Goal: Task Accomplishment & Management: Use online tool/utility

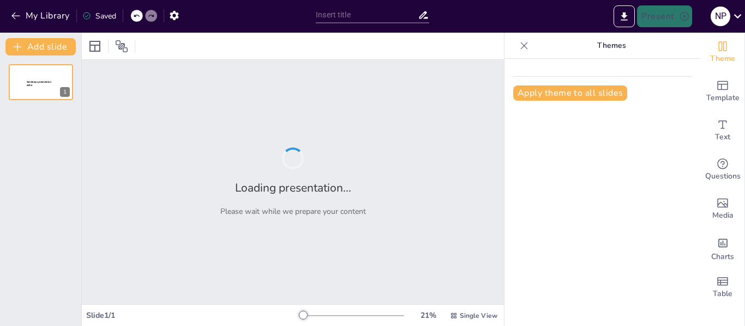
type input "Relaciones interequipo"
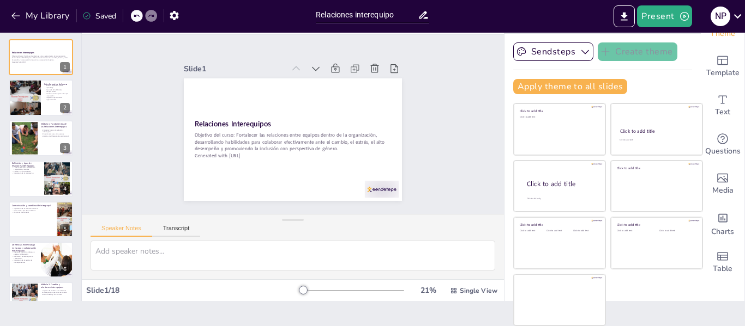
scroll to position [25, 0]
click at [37, 108] on div at bounding box center [24, 98] width 33 height 58
type textarea "Cada módulo está diseñado para abordar un aspecto particular de las relaciones …"
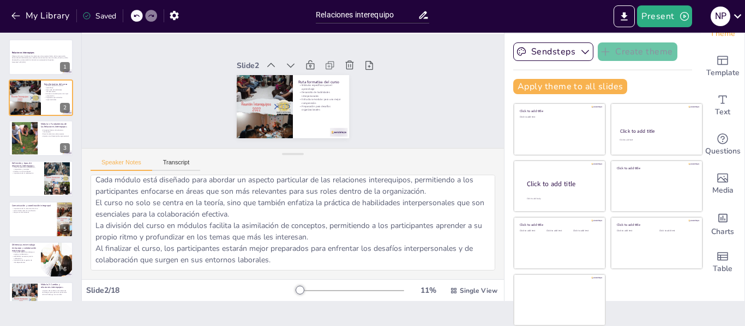
scroll to position [0, 0]
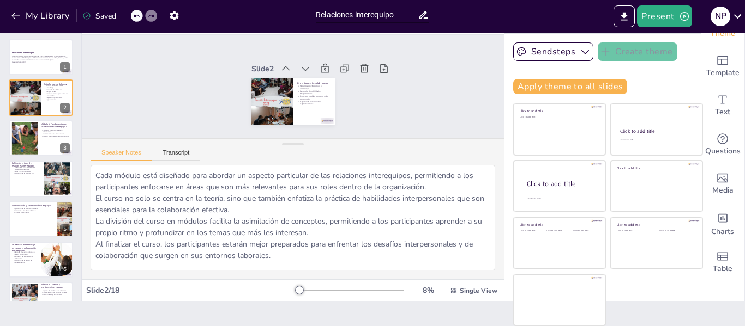
drag, startPoint x: 293, startPoint y: 217, endPoint x: 311, endPoint y: 141, distance: 78.0
click at [311, 141] on div "Speaker Notes Transcript Cada módulo está diseñado para abordar un aspecto part…" at bounding box center [293, 208] width 422 height 141
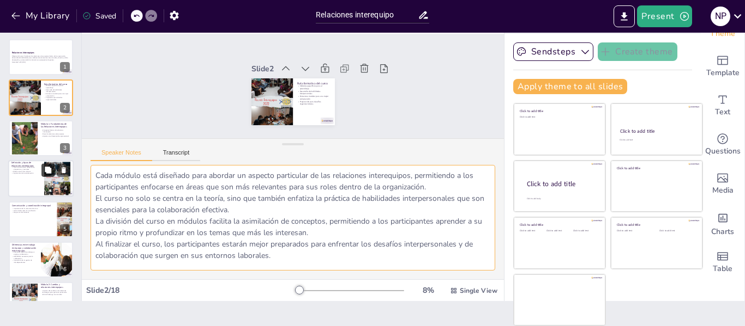
drag, startPoint x: 301, startPoint y: 254, endPoint x: 52, endPoint y: 165, distance: 264.6
click at [52, 165] on div "Document fonts Akatab Recently used Mulish Popular fonts Lato Montserrat Open S…" at bounding box center [372, 180] width 745 height 294
click at [39, 59] on p "Objetivo del curso: Fortalecer las relaciones entre equipos dentro de la organi…" at bounding box center [40, 58] width 59 height 6
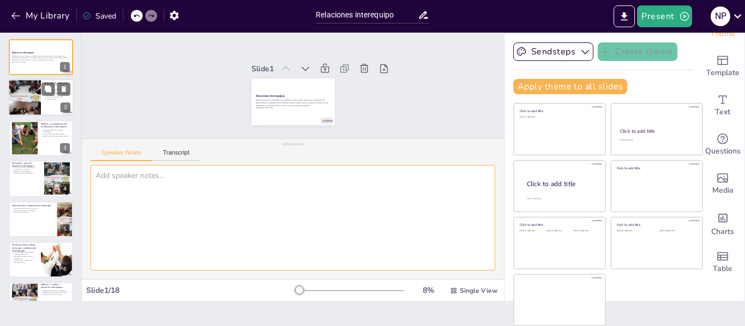
click at [45, 108] on div at bounding box center [40, 98] width 65 height 37
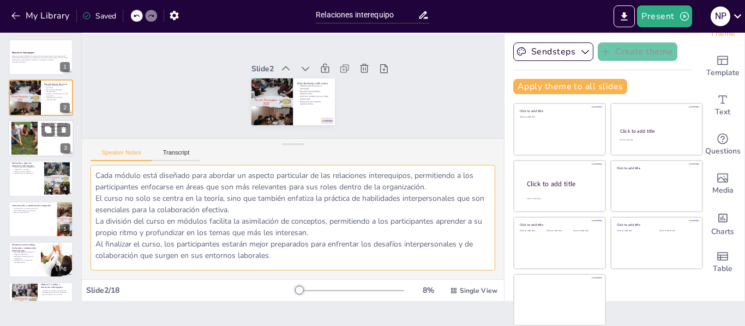
click at [45, 138] on div at bounding box center [40, 138] width 65 height 37
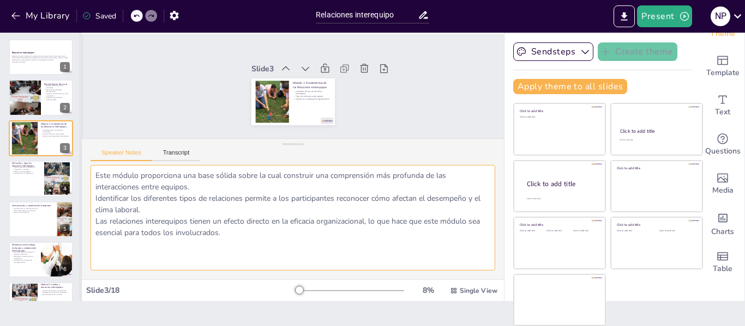
drag, startPoint x: 331, startPoint y: 240, endPoint x: 80, endPoint y: 163, distance: 263.3
click at [80, 163] on div "Document fonts Akatab Recently used Mulish Popular fonts Lato Montserrat Open S…" at bounding box center [372, 180] width 745 height 294
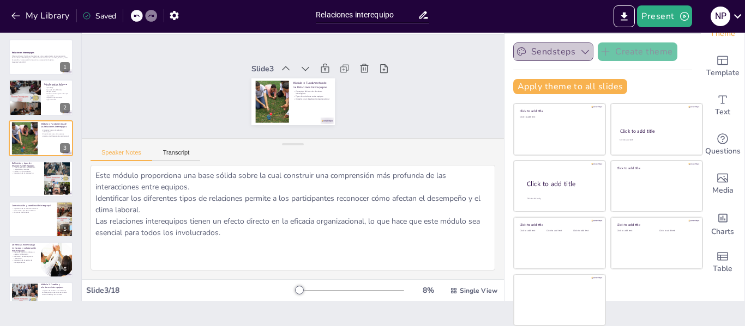
click at [560, 51] on button "Sendsteps" at bounding box center [553, 52] width 80 height 19
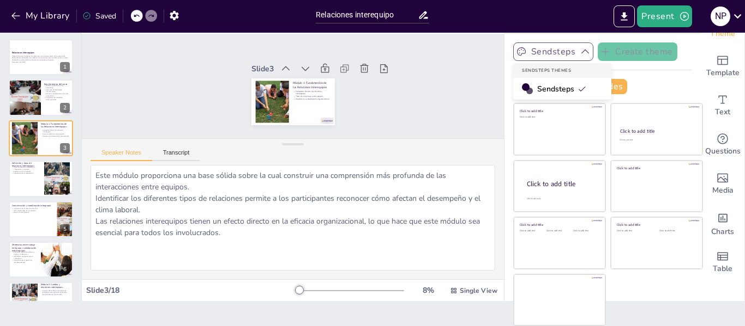
click at [560, 51] on button "Sendsteps" at bounding box center [553, 52] width 80 height 19
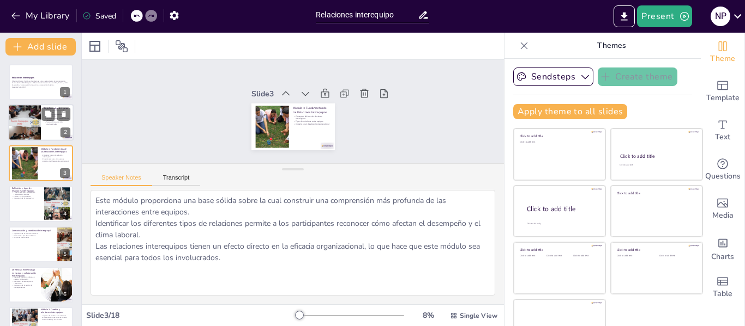
click at [30, 132] on div at bounding box center [24, 123] width 33 height 58
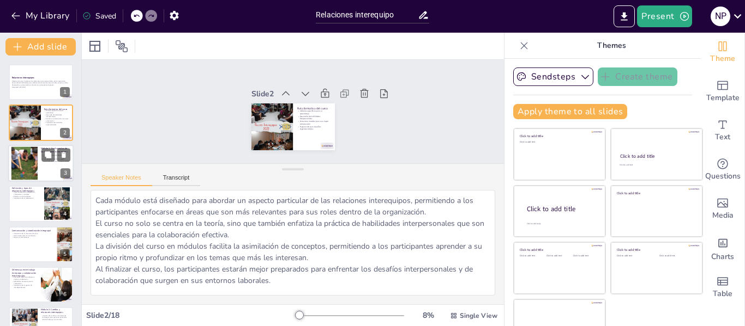
click at [41, 165] on div at bounding box center [40, 163] width 65 height 37
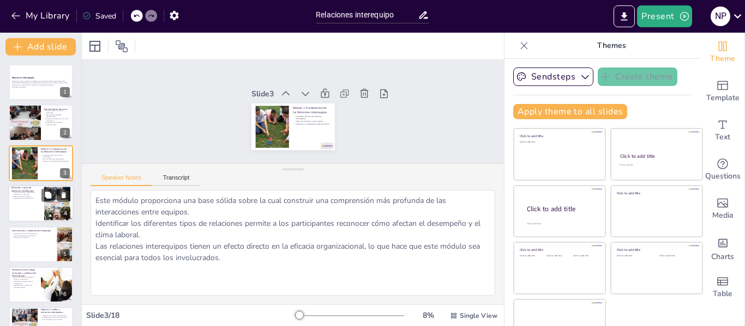
click at [29, 204] on div at bounding box center [40, 203] width 65 height 37
type textarea "Conocer los tipos de relaciones interequipos permite a los participantes gestio…"
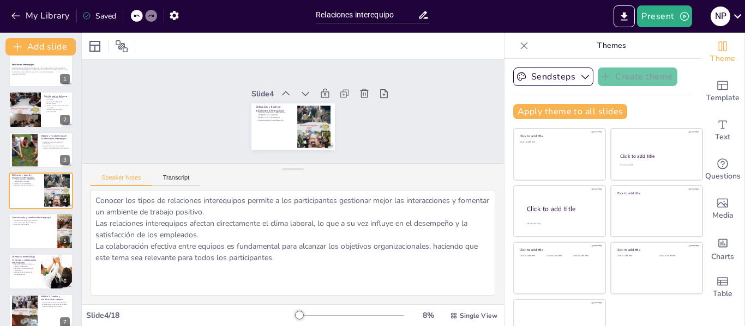
click at [325, 319] on div at bounding box center [351, 316] width 105 height 9
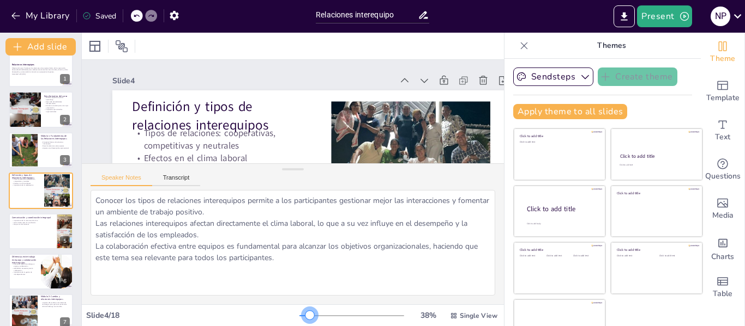
drag, startPoint x: 319, startPoint y: 318, endPoint x: 294, endPoint y: 321, distance: 25.8
click at [299, 321] on div "38 % Single View" at bounding box center [399, 315] width 200 height 17
click at [292, 263] on textarea "Conocer los tipos de relaciones interequipos permite a los participantes gestio…" at bounding box center [292, 243] width 404 height 106
drag, startPoint x: 302, startPoint y: 256, endPoint x: 73, endPoint y: 194, distance: 237.2
click at [73, 194] on div "Document fonts Akatab Recently used Mulish Popular fonts Lato Montserrat Open S…" at bounding box center [372, 180] width 745 height 294
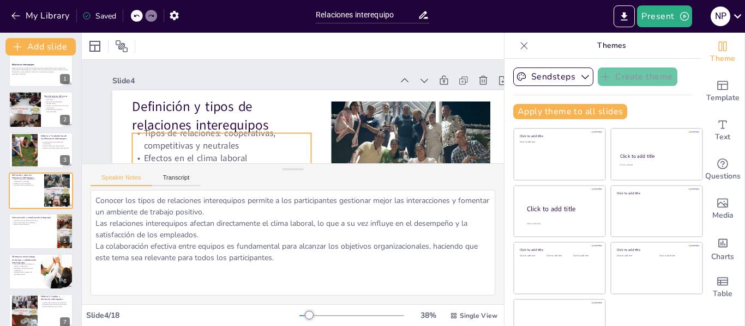
scroll to position [55, 0]
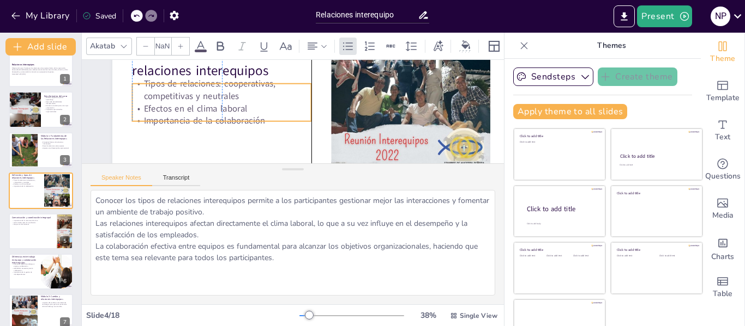
type input "32"
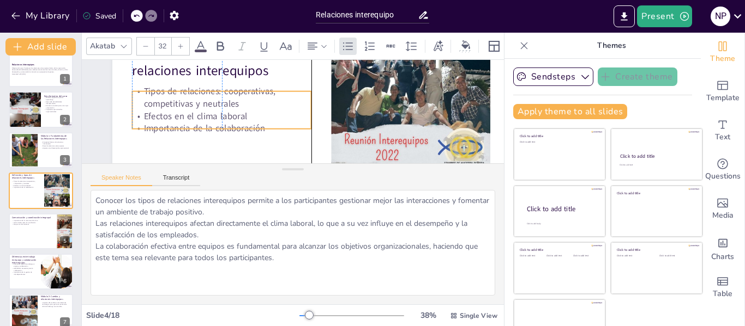
drag, startPoint x: 185, startPoint y: 106, endPoint x: 185, endPoint y: 119, distance: 12.5
click at [284, 119] on p "Efectos en el clima laboral" at bounding box center [326, 174] width 84 height 168
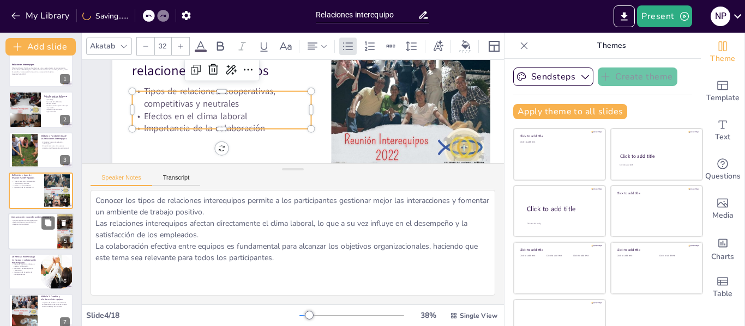
click at [38, 238] on div at bounding box center [40, 231] width 65 height 37
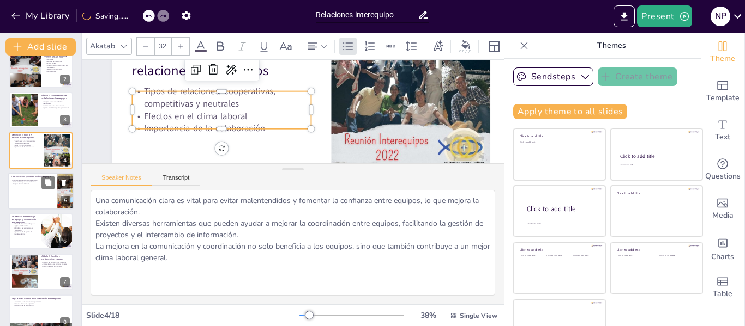
scroll to position [0, 0]
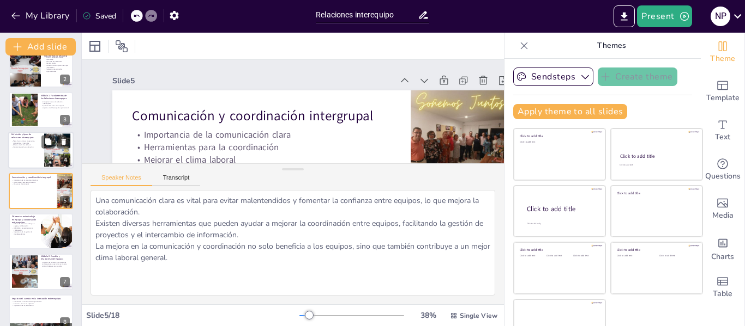
click at [18, 158] on div at bounding box center [40, 150] width 65 height 37
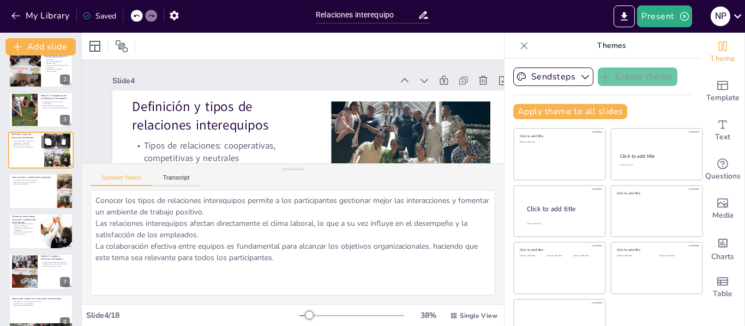
scroll to position [13, 0]
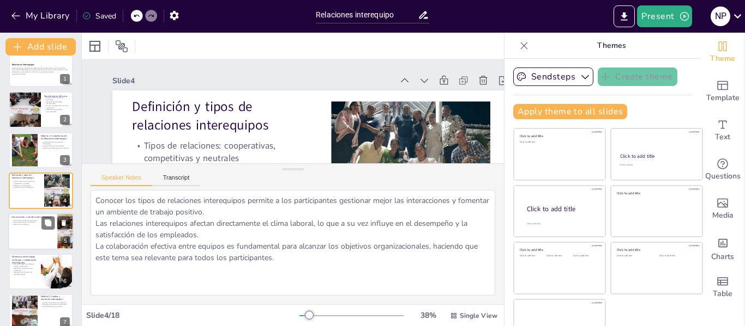
click at [30, 232] on div at bounding box center [40, 231] width 65 height 37
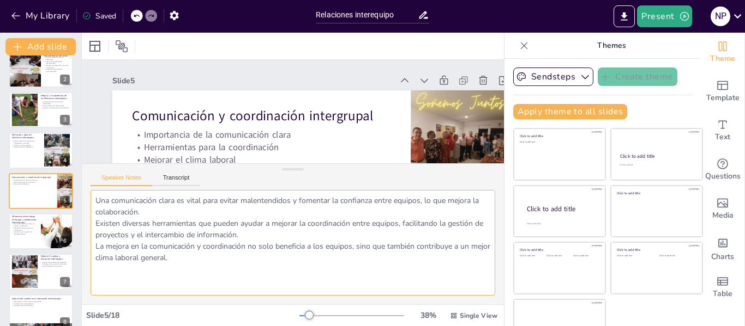
drag, startPoint x: 221, startPoint y: 261, endPoint x: 96, endPoint y: 190, distance: 144.0
click at [96, 190] on div "Speaker Notes Transcript Una comunicación clara es vital para evitar malentendi…" at bounding box center [293, 234] width 422 height 141
click at [34, 235] on div at bounding box center [40, 231] width 65 height 37
type textarea "Comprender esta diferencia permite a los participantes aplicar estrategias espe…"
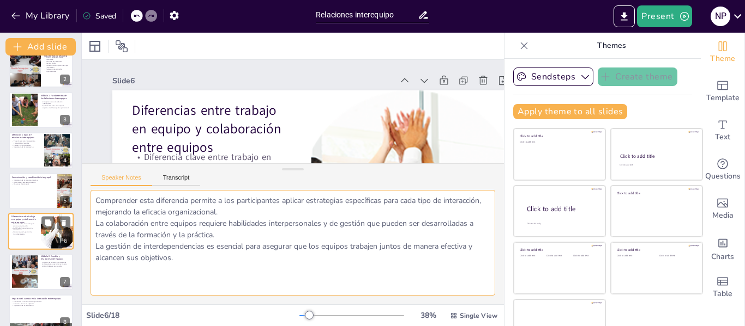
scroll to position [94, 0]
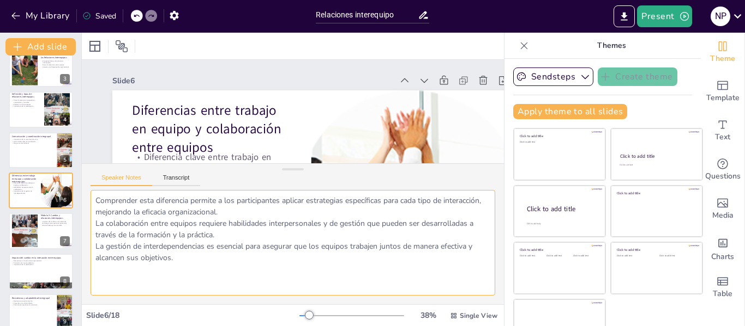
drag, startPoint x: 214, startPoint y: 267, endPoint x: 95, endPoint y: 189, distance: 142.1
click at [95, 189] on div "Speaker Notes Transcript Comprender esta diferencia permite a los participantes…" at bounding box center [293, 234] width 422 height 141
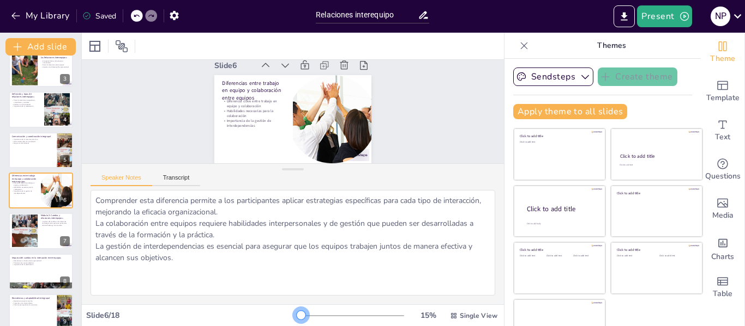
scroll to position [0, 0]
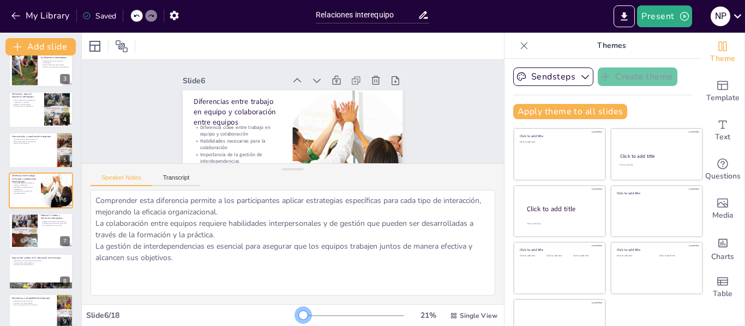
drag, startPoint x: 283, startPoint y: 316, endPoint x: 288, endPoint y: 319, distance: 5.9
click at [299, 319] on div at bounding box center [303, 315] width 9 height 9
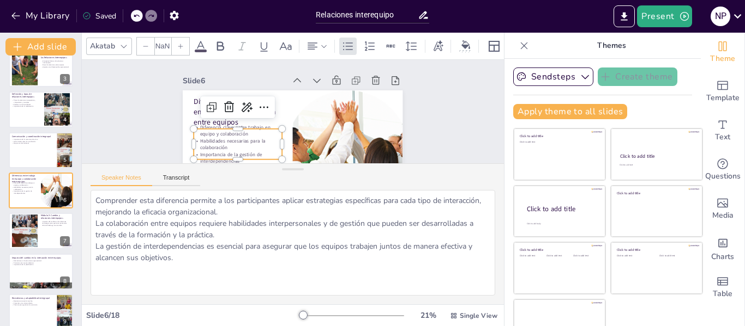
type input "32"
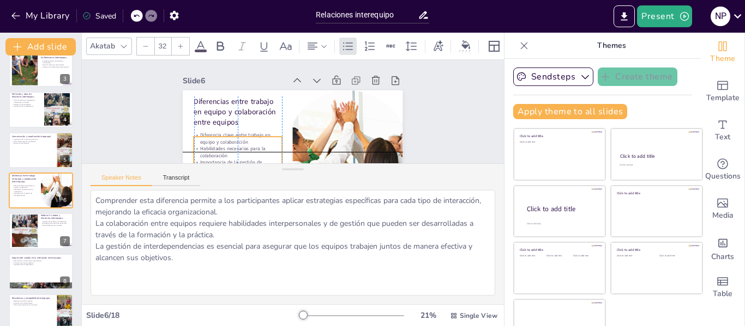
drag, startPoint x: 220, startPoint y: 144, endPoint x: 219, endPoint y: 150, distance: 6.6
click at [219, 116] on p "Habilidades necesarias para la colaboración" at bounding box center [237, 72] width 40 height 88
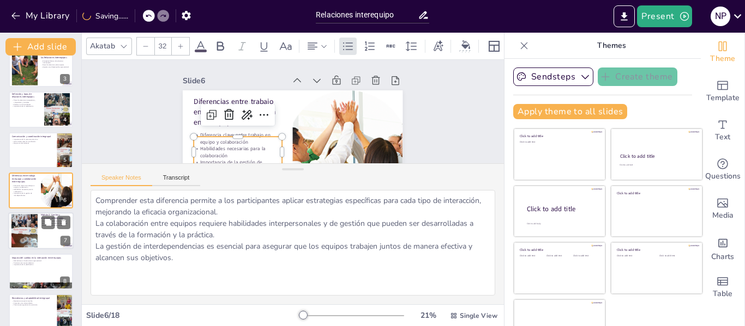
click at [33, 241] on div at bounding box center [24, 231] width 26 height 47
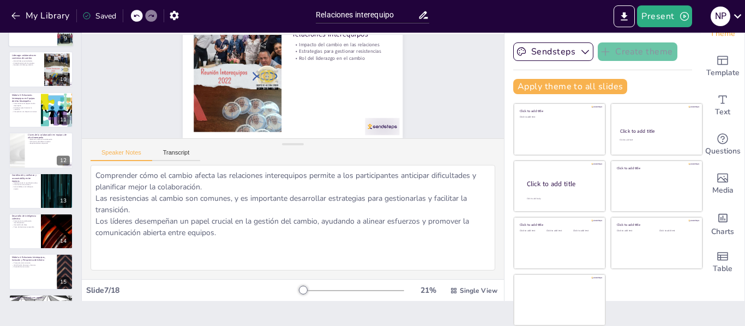
scroll to position [472, 0]
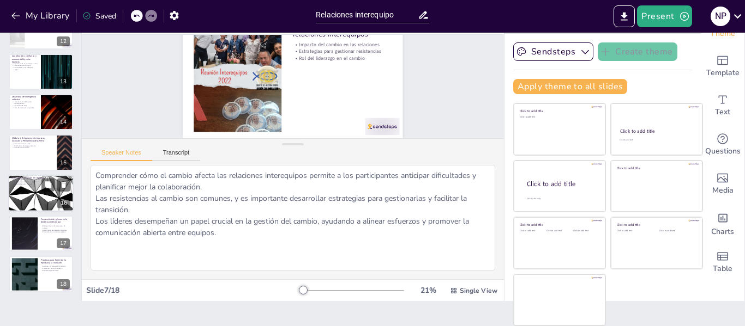
click at [23, 193] on div at bounding box center [40, 193] width 65 height 37
type textarea "La diversidad en los equipos enriquece las discusiones y mejora la calidad de l…"
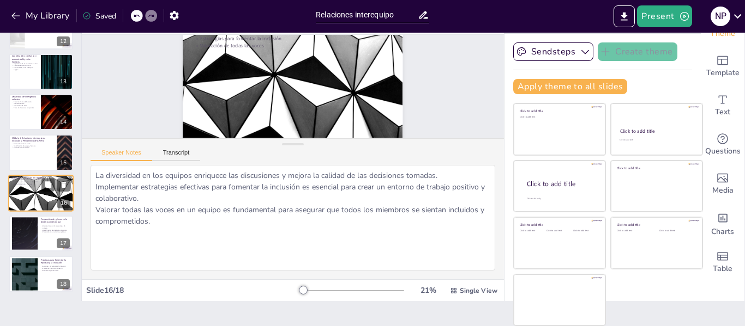
scroll to position [0, 0]
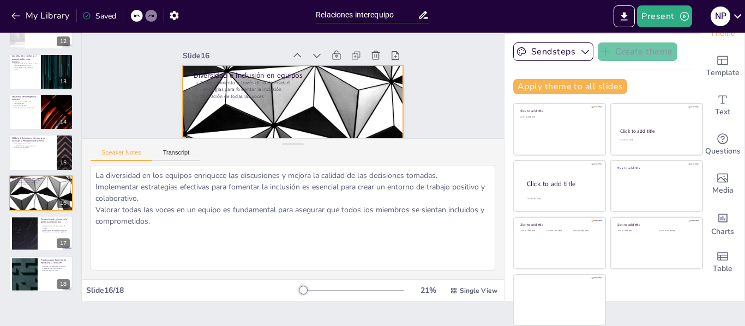
click at [274, 108] on div at bounding box center [266, 56] width 246 height 239
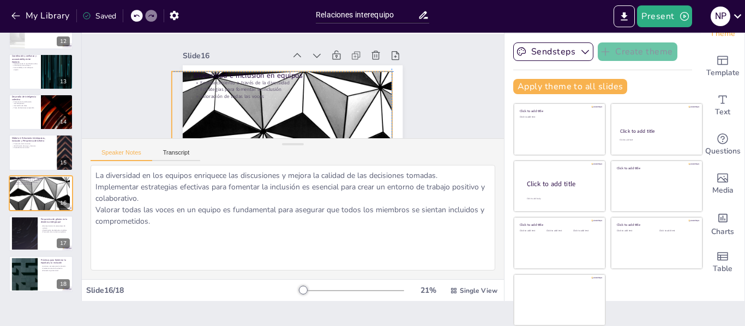
drag, startPoint x: 274, startPoint y: 108, endPoint x: 252, endPoint y: 116, distance: 22.9
click at [252, 116] on div at bounding box center [296, 134] width 247 height 185
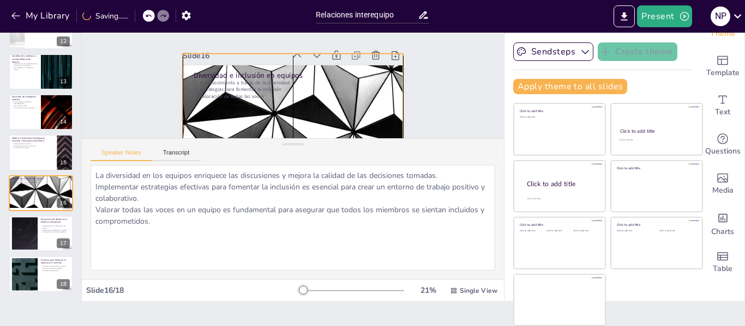
drag, startPoint x: 276, startPoint y: 123, endPoint x: 295, endPoint y: 102, distance: 27.4
click at [295, 102] on div at bounding box center [264, 87] width 124 height 220
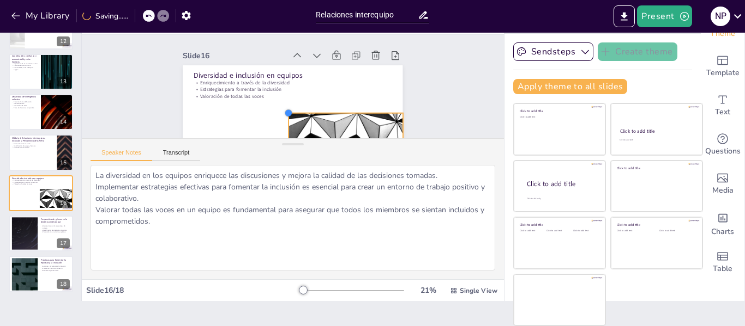
drag, startPoint x: 172, startPoint y: 54, endPoint x: 278, endPoint y: 117, distance: 123.2
click at [315, 95] on div at bounding box center [319, 91] width 9 height 9
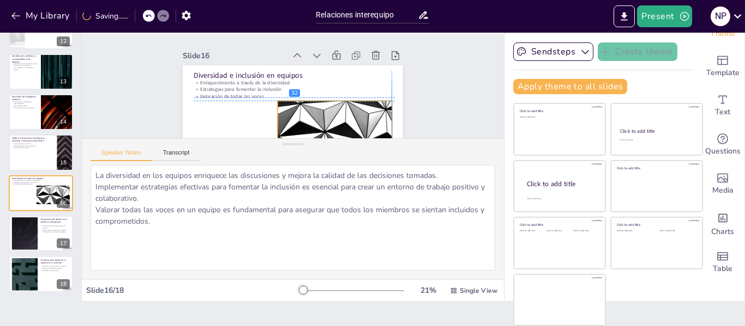
drag, startPoint x: 306, startPoint y: 121, endPoint x: 279, endPoint y: 106, distance: 31.7
click at [292, 108] on div at bounding box center [230, 87] width 124 height 128
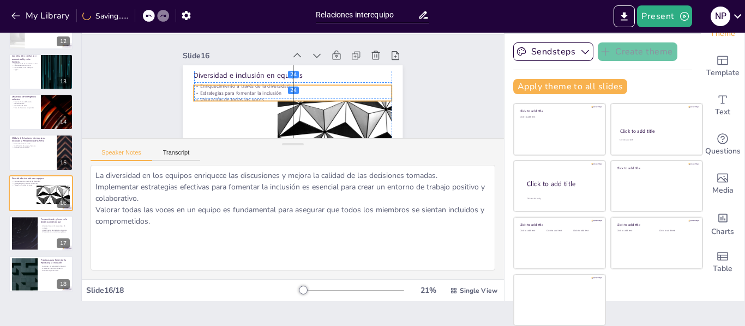
click at [231, 99] on p "Valoración de todas las voces" at bounding box center [288, 74] width 190 height 68
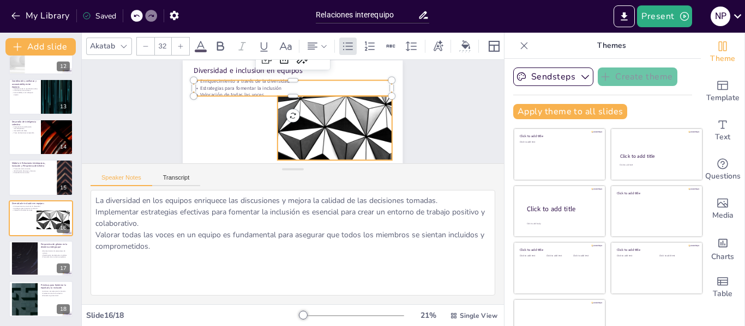
scroll to position [55, 0]
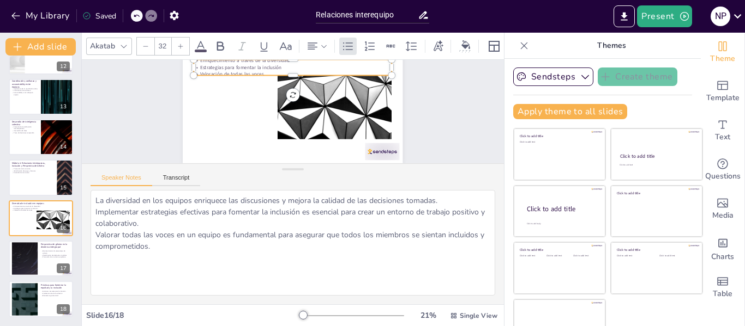
click at [445, 106] on div "Slide 1 Relaciones Interequipos Objetivo del curso: Fortalecer las relaciones e…" at bounding box center [311, 95] width 397 height 416
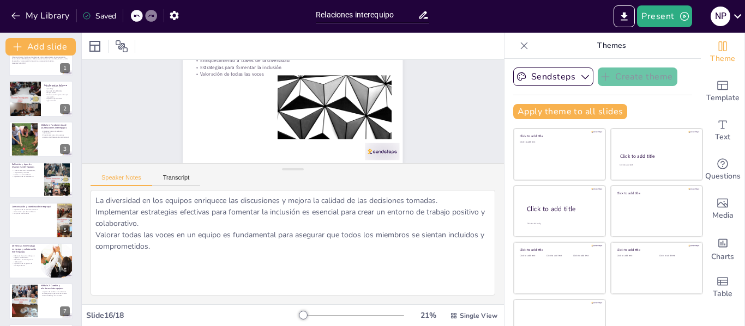
scroll to position [0, 0]
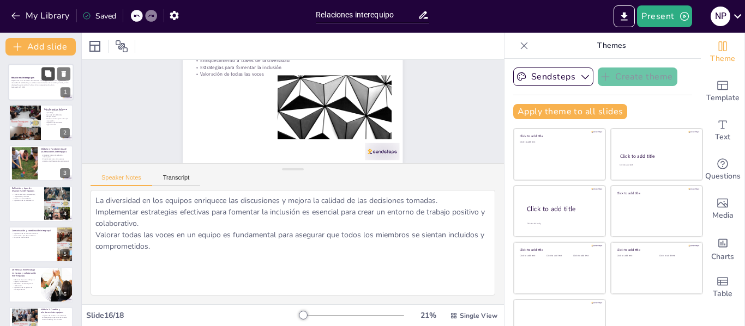
click at [49, 77] on icon at bounding box center [48, 73] width 7 height 7
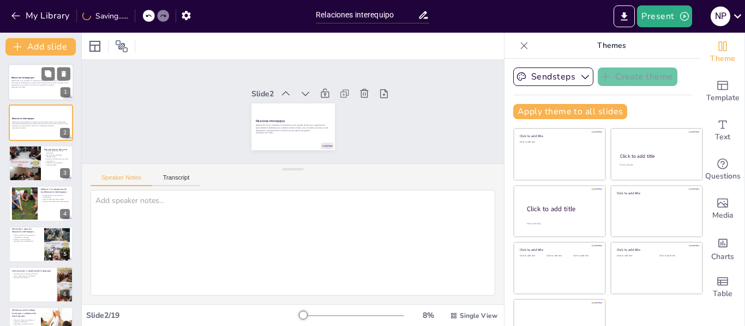
click at [17, 78] on strong "Relaciones Interequipos" at bounding box center [22, 77] width 23 height 3
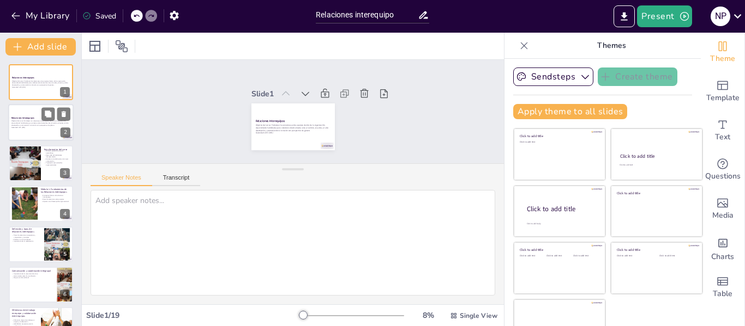
click at [35, 127] on p "Generated with [URL]" at bounding box center [40, 128] width 59 height 2
click at [62, 115] on icon at bounding box center [64, 115] width 4 height 6
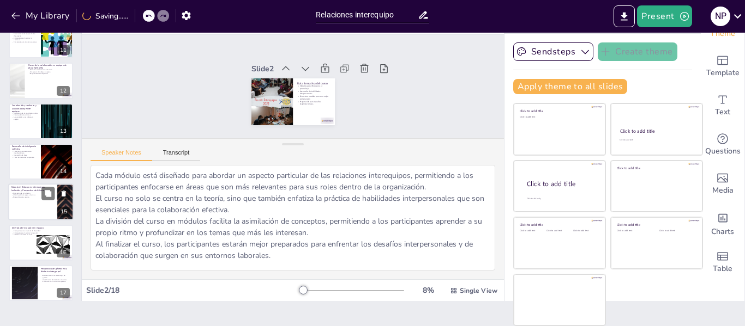
scroll to position [472, 0]
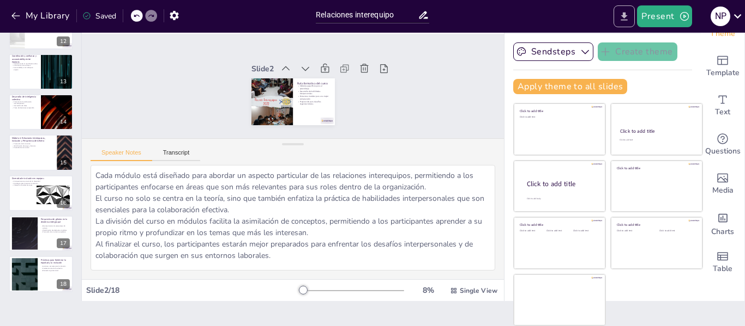
click at [622, 9] on button "Export to PowerPoint" at bounding box center [623, 16] width 21 height 22
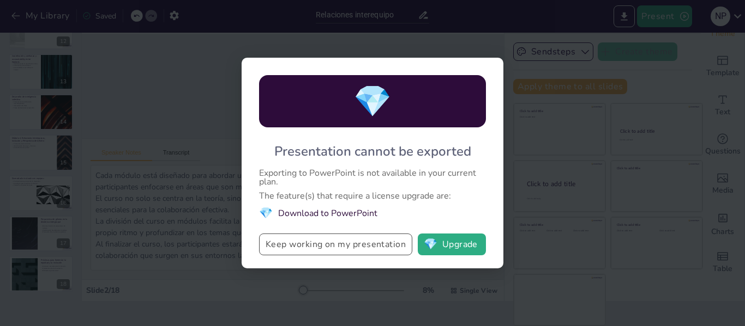
click at [329, 253] on button "Keep working on my presentation" at bounding box center [335, 245] width 153 height 22
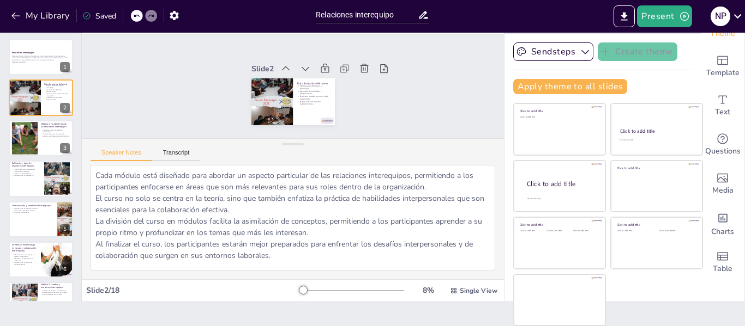
scroll to position [0, 0]
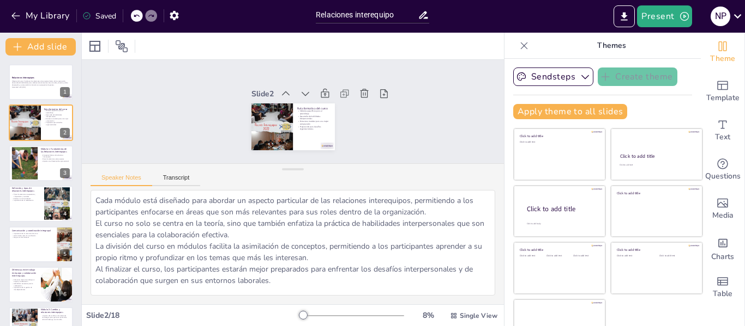
click at [299, 314] on div at bounding box center [351, 316] width 105 height 9
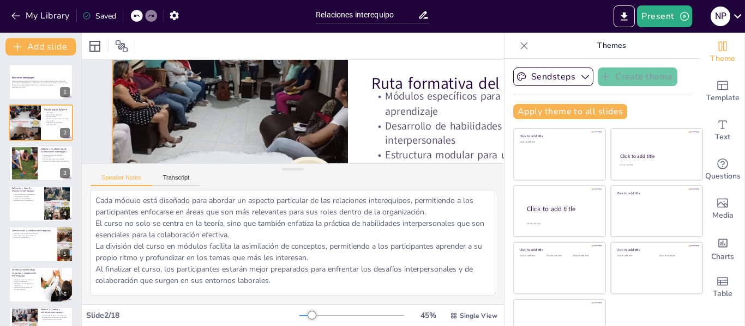
scroll to position [55, 0]
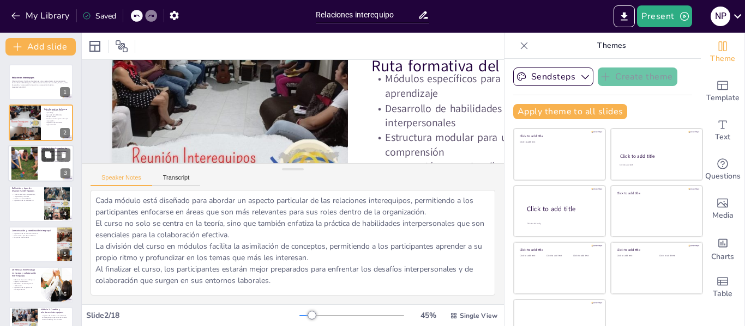
click at [46, 160] on button at bounding box center [47, 154] width 13 height 13
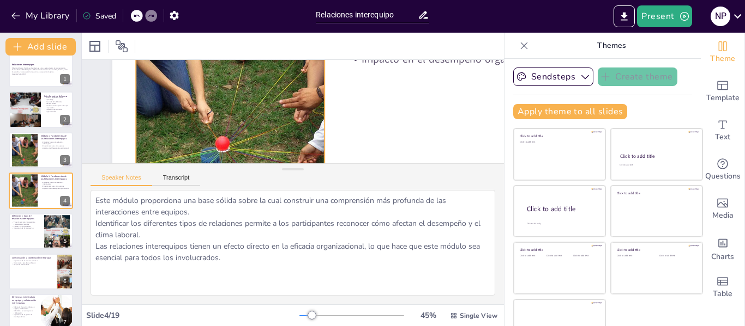
scroll to position [166, 0]
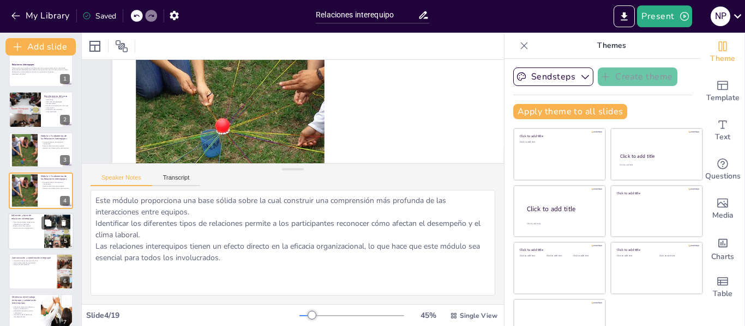
click at [35, 235] on div at bounding box center [40, 231] width 65 height 37
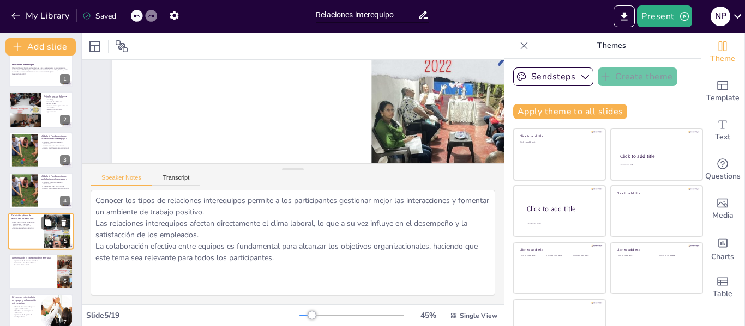
scroll to position [54, 0]
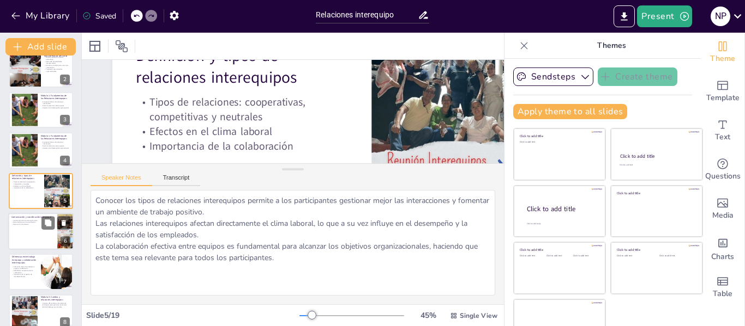
click at [39, 242] on div at bounding box center [40, 231] width 65 height 37
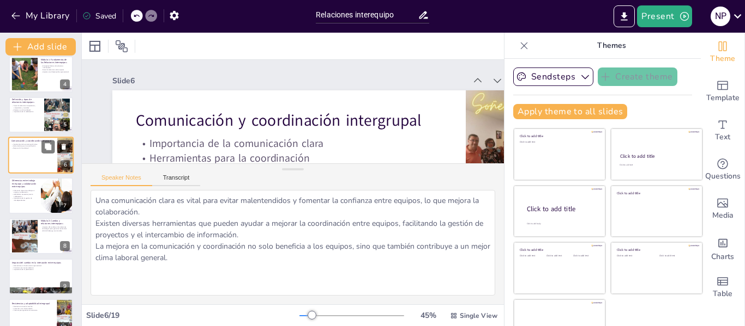
scroll to position [149, 0]
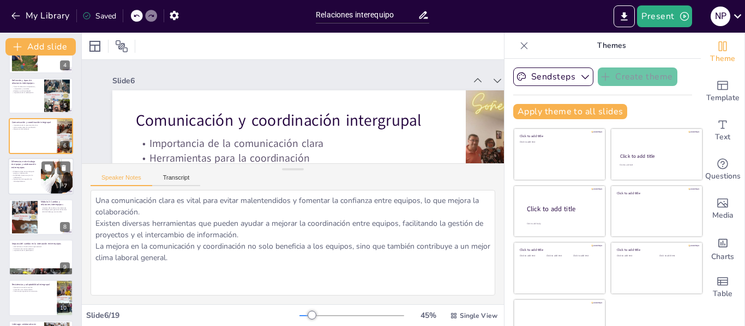
click at [34, 178] on p "Habilidades necesarias para la colaboración" at bounding box center [24, 177] width 26 height 4
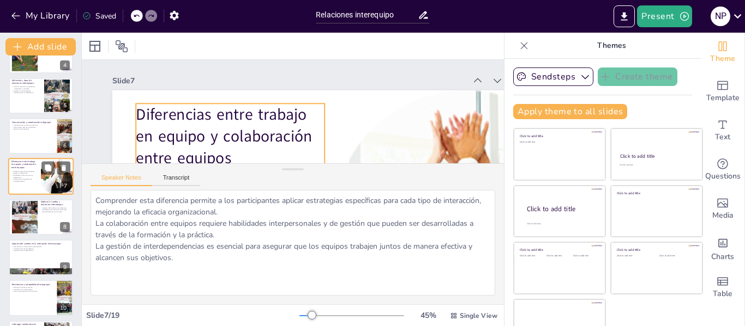
scroll to position [135, 0]
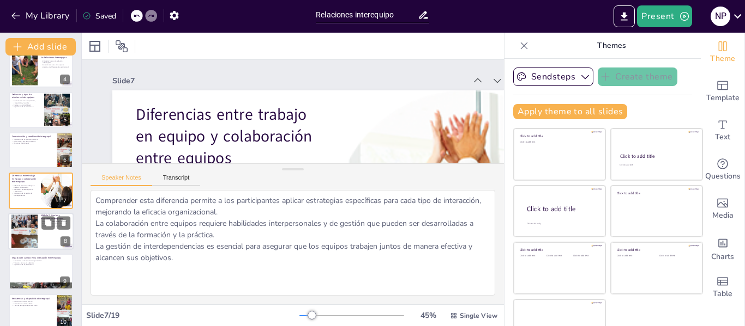
click at [19, 239] on div at bounding box center [24, 231] width 26 height 47
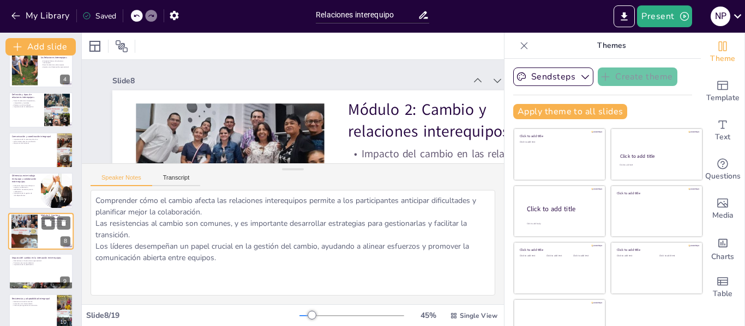
scroll to position [175, 0]
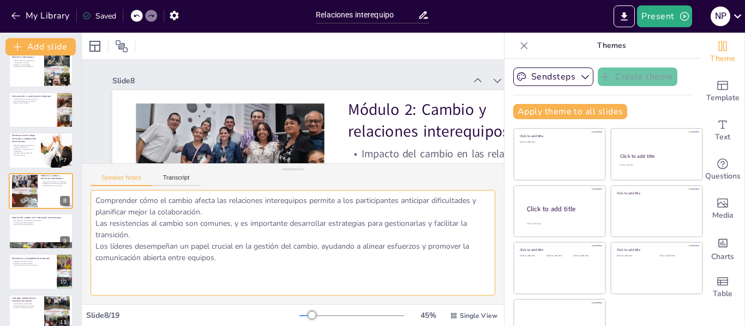
drag, startPoint x: 231, startPoint y: 262, endPoint x: 93, endPoint y: 195, distance: 152.6
click at [93, 195] on textarea "Comprender cómo el cambio afecta las relaciones interequipos permite a los part…" at bounding box center [292, 243] width 404 height 106
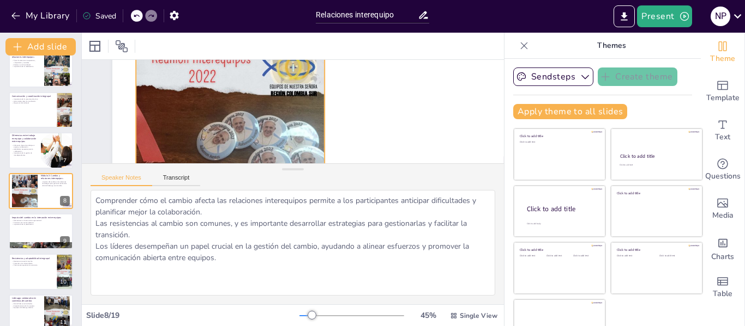
scroll to position [164, 0]
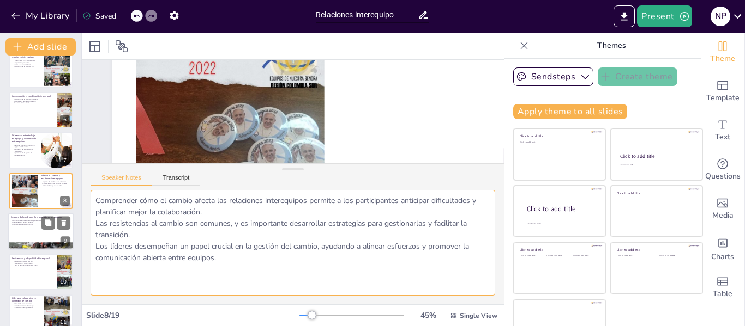
click at [25, 243] on div at bounding box center [40, 247] width 65 height 44
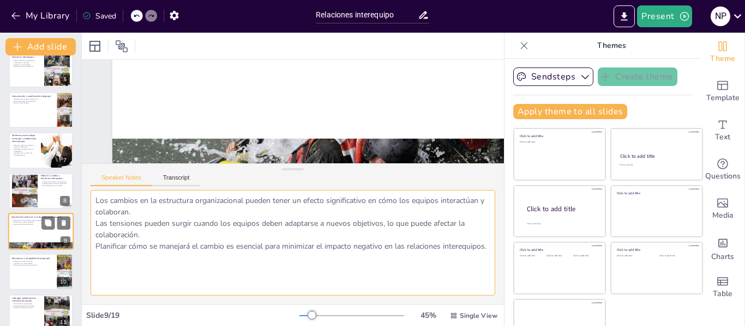
scroll to position [52, 0]
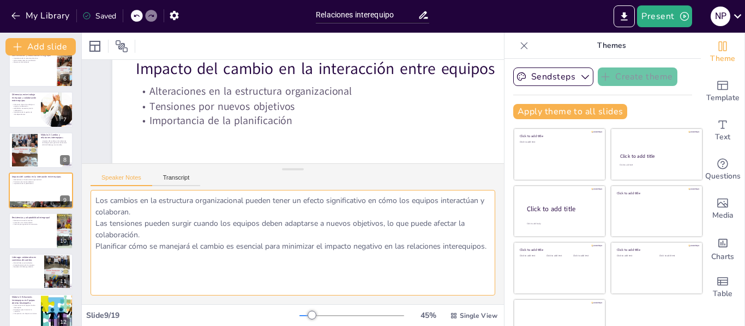
drag, startPoint x: 199, startPoint y: 275, endPoint x: 73, endPoint y: 183, distance: 155.7
click at [73, 183] on div "Document fonts Akatab Recently used Mulish Popular fonts Lato Montserrat Open S…" at bounding box center [372, 180] width 745 height 294
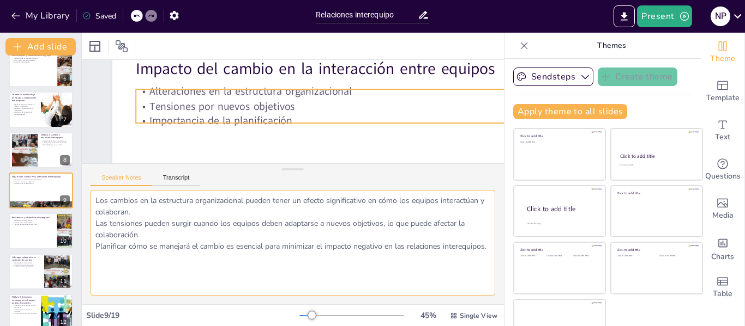
scroll to position [0, 0]
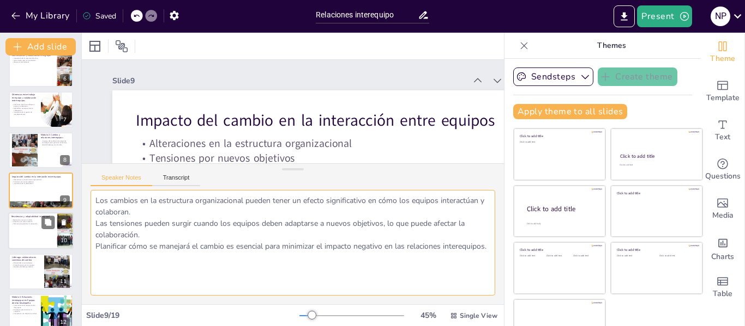
click at [20, 238] on div at bounding box center [40, 231] width 65 height 37
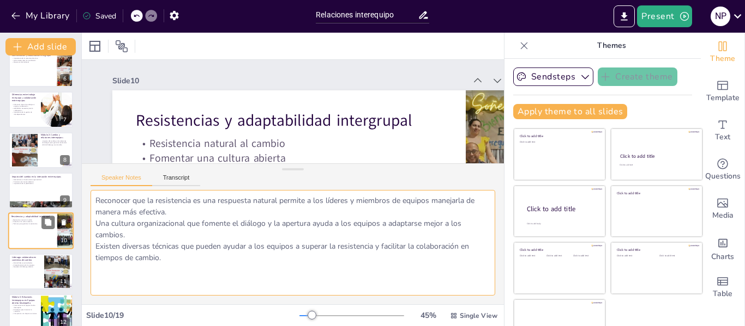
scroll to position [256, 0]
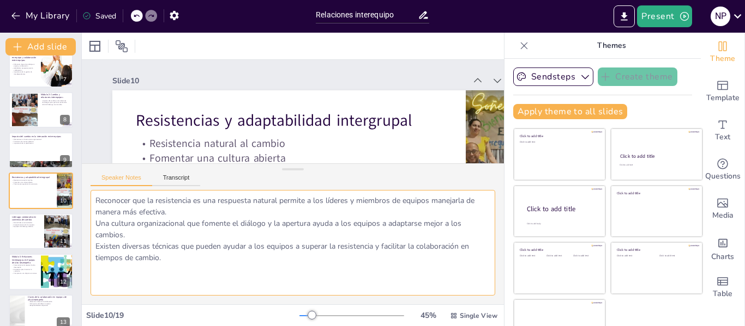
drag, startPoint x: 234, startPoint y: 257, endPoint x: 94, endPoint y: 200, distance: 151.6
click at [94, 200] on textarea "Reconocer que la resistencia es una respuesta natural permite a los líderes y m…" at bounding box center [292, 243] width 404 height 106
click at [32, 233] on div at bounding box center [40, 231] width 65 height 37
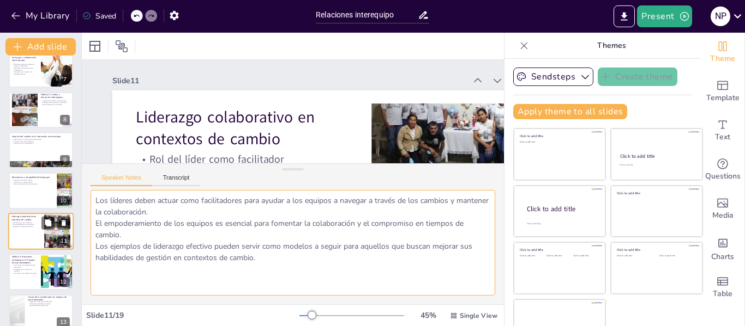
scroll to position [297, 0]
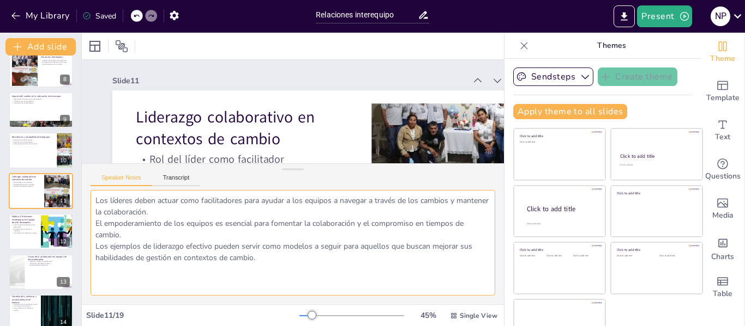
drag, startPoint x: 268, startPoint y: 261, endPoint x: 87, endPoint y: 202, distance: 189.8
click at [87, 202] on div "Los líderes deben actuar como facilitadores para ayudar a los equipos a navegar…" at bounding box center [293, 247] width 422 height 114
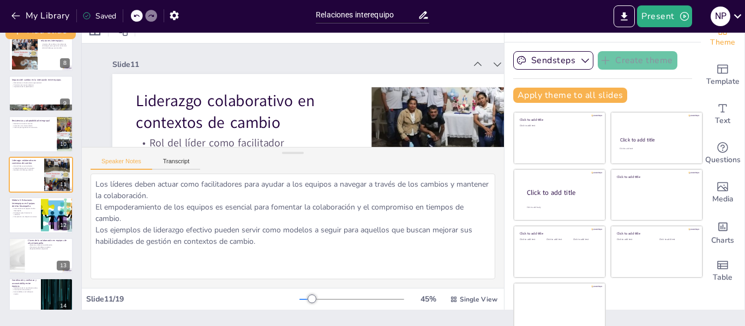
scroll to position [25, 0]
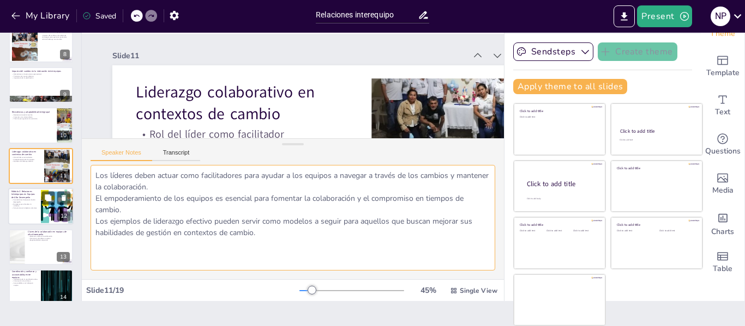
click at [40, 209] on div at bounding box center [40, 206] width 65 height 37
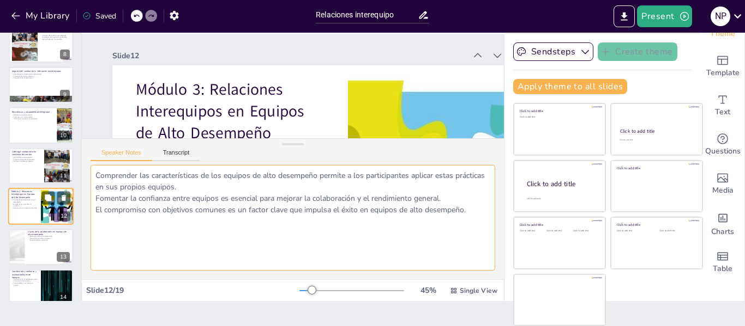
scroll to position [337, 0]
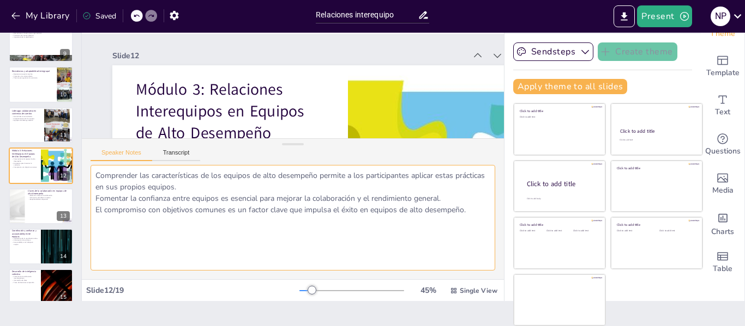
click at [364, 224] on textarea "Comprender las características de los equipos de alto desempeño permite a los p…" at bounding box center [292, 218] width 404 height 106
click at [363, 224] on textarea "Comprender las características de los equipos de alto desempeño permite a los p…" at bounding box center [292, 218] width 404 height 106
click at [439, 207] on textarea "Comprender las características de los equipos de alto desempeño permite a los p…" at bounding box center [292, 218] width 404 height 106
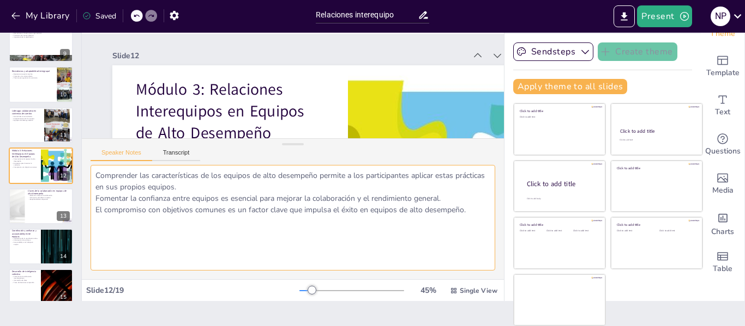
drag, startPoint x: 468, startPoint y: 211, endPoint x: 86, endPoint y: 172, distance: 384.1
click at [86, 172] on div "Comprender las características de los equipos de alto desempeño permite a los p…" at bounding box center [293, 222] width 422 height 114
click at [46, 213] on div at bounding box center [40, 206] width 65 height 37
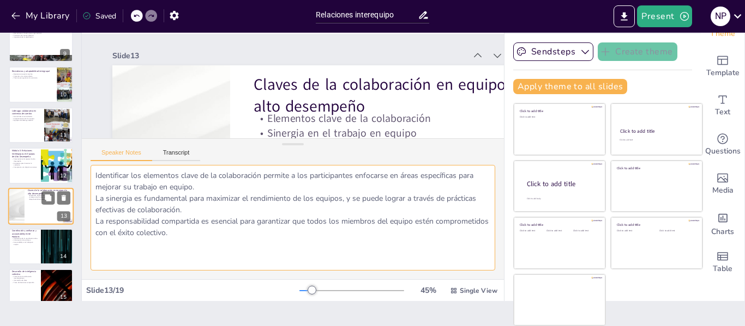
scroll to position [378, 0]
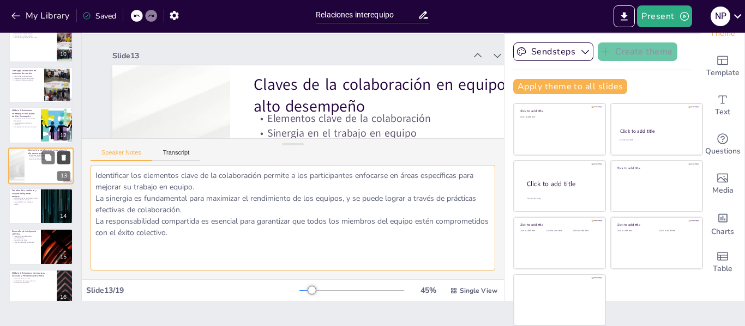
drag, startPoint x: 247, startPoint y: 240, endPoint x: 61, endPoint y: 160, distance: 202.4
click at [61, 160] on div "Document fonts Akatab Recently used Mulish Popular fonts Lato Montserrat Open S…" at bounding box center [372, 180] width 745 height 294
click at [40, 214] on div at bounding box center [40, 206] width 65 height 37
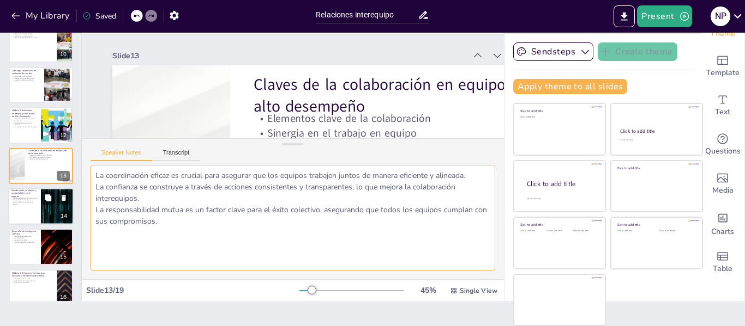
scroll to position [419, 0]
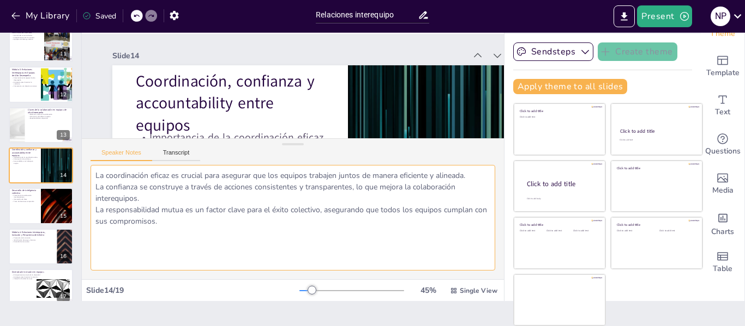
drag, startPoint x: 245, startPoint y: 226, endPoint x: 96, endPoint y: 170, distance: 159.2
click at [96, 170] on textarea "La coordinación eficaz es crucial para asegurar que los equipos trabajen juntos…" at bounding box center [292, 218] width 404 height 106
click at [25, 202] on p "Toma de decisiones compartida" at bounding box center [24, 202] width 26 height 2
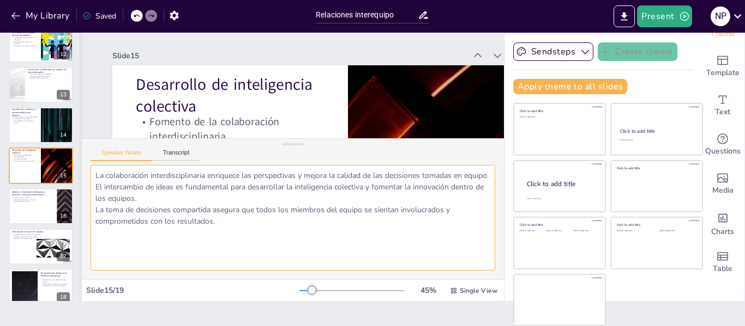
drag, startPoint x: 182, startPoint y: 229, endPoint x: 80, endPoint y: 160, distance: 123.4
click at [80, 160] on div "Document fonts Akatab Recently used Mulish Popular fonts Lato Montserrat Open S…" at bounding box center [372, 180] width 745 height 294
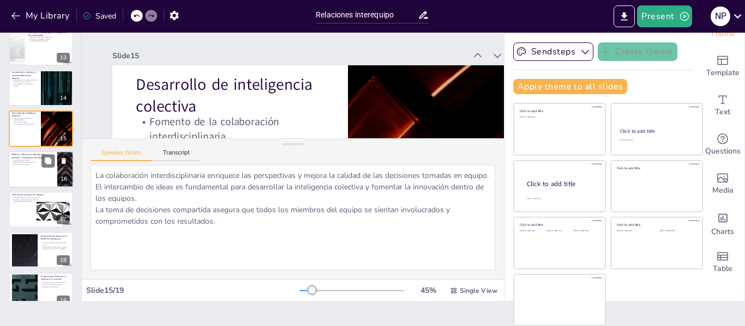
scroll to position [512, 0]
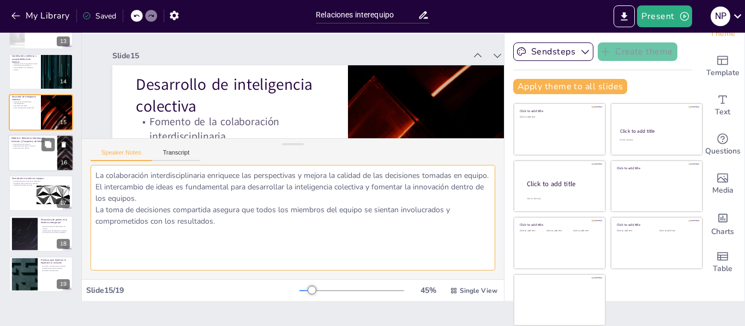
click at [34, 156] on div at bounding box center [40, 153] width 65 height 37
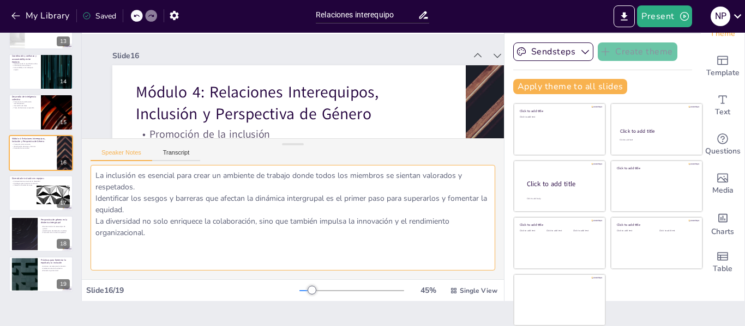
drag, startPoint x: 165, startPoint y: 233, endPoint x: 88, endPoint y: 168, distance: 101.0
click at [88, 168] on div "La inclusión es esencial para crear un ambiente de trabajo donde todos los miem…" at bounding box center [293, 222] width 422 height 114
click at [48, 189] on icon at bounding box center [48, 186] width 8 height 8
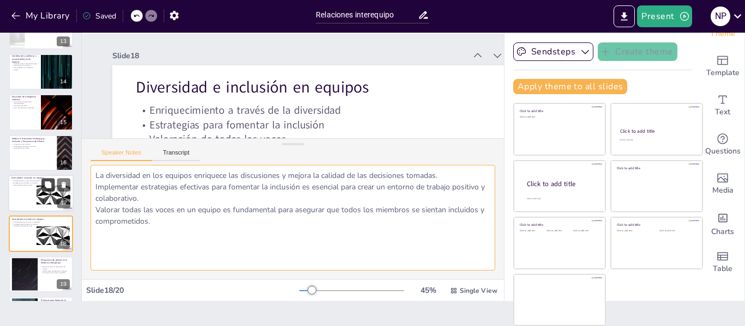
scroll to position [111, 0]
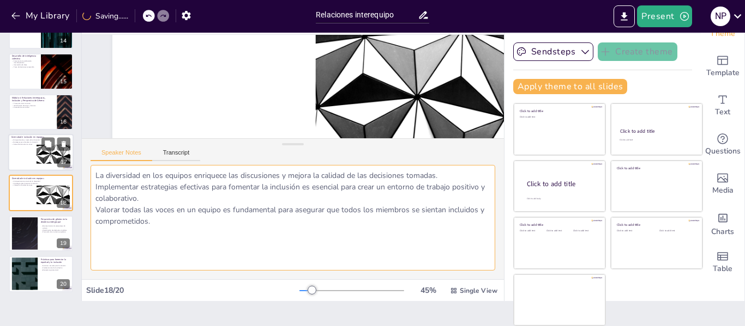
drag, startPoint x: 239, startPoint y: 244, endPoint x: 16, endPoint y: 152, distance: 241.7
click at [16, 152] on div "Document fonts Akatab Recently used Mulish Popular fonts Lato Montserrat Open S…" at bounding box center [372, 180] width 745 height 294
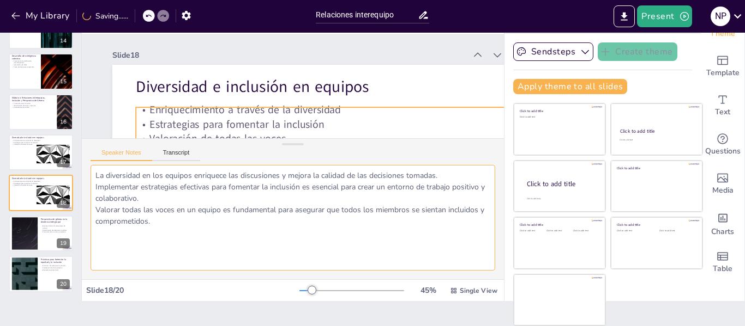
scroll to position [0, 0]
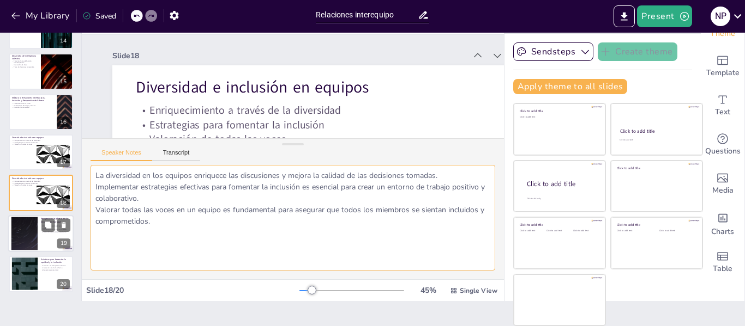
click at [27, 233] on div at bounding box center [24, 233] width 59 height 33
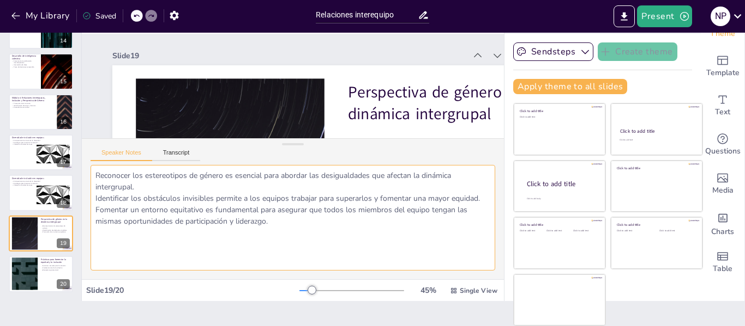
drag, startPoint x: 180, startPoint y: 220, endPoint x: 88, endPoint y: 157, distance: 111.9
click at [88, 157] on div "Speaker Notes Transcript Reconocer los estereotipos de género es esencial para …" at bounding box center [293, 208] width 422 height 141
click at [25, 269] on div at bounding box center [24, 274] width 59 height 33
type textarea "Implementar acciones concretas es esencial para hacer realidad la inclusión y l…"
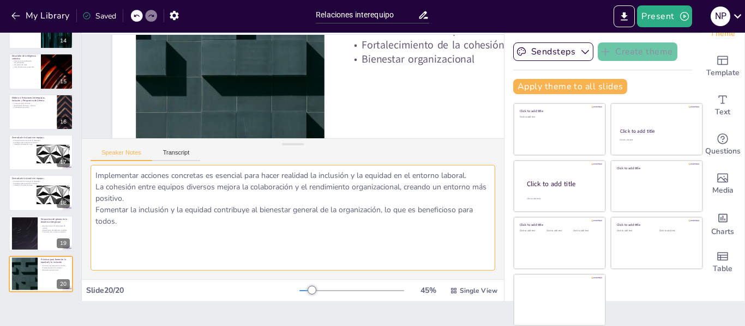
scroll to position [111, 0]
drag, startPoint x: 133, startPoint y: 221, endPoint x: 84, endPoint y: 178, distance: 64.9
click at [84, 178] on div "Implementar acciones concretas es esencial para hacer realidad la inclusión y l…" at bounding box center [293, 222] width 422 height 114
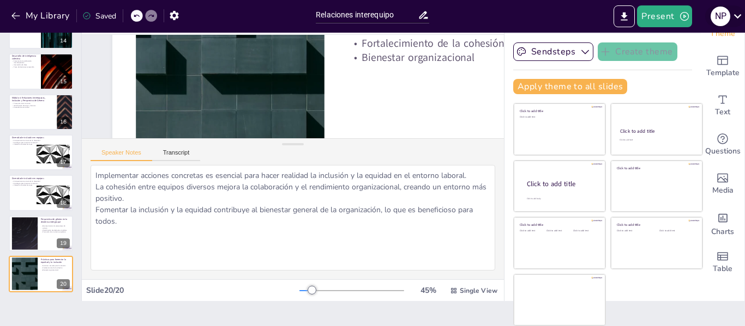
click at [733, 21] on icon at bounding box center [737, 16] width 15 height 15
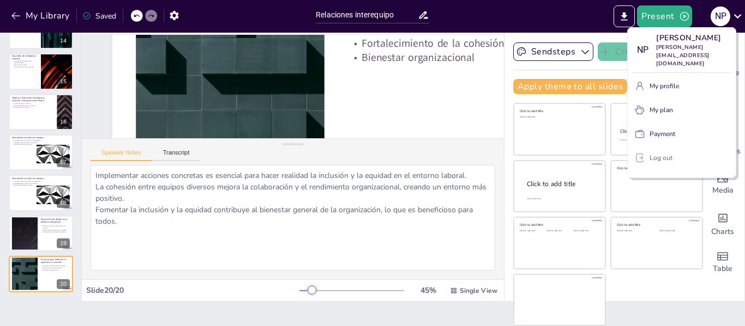
click at [681, 149] on button "Log out" at bounding box center [681, 157] width 99 height 17
